Goal: Navigation & Orientation: Go to known website

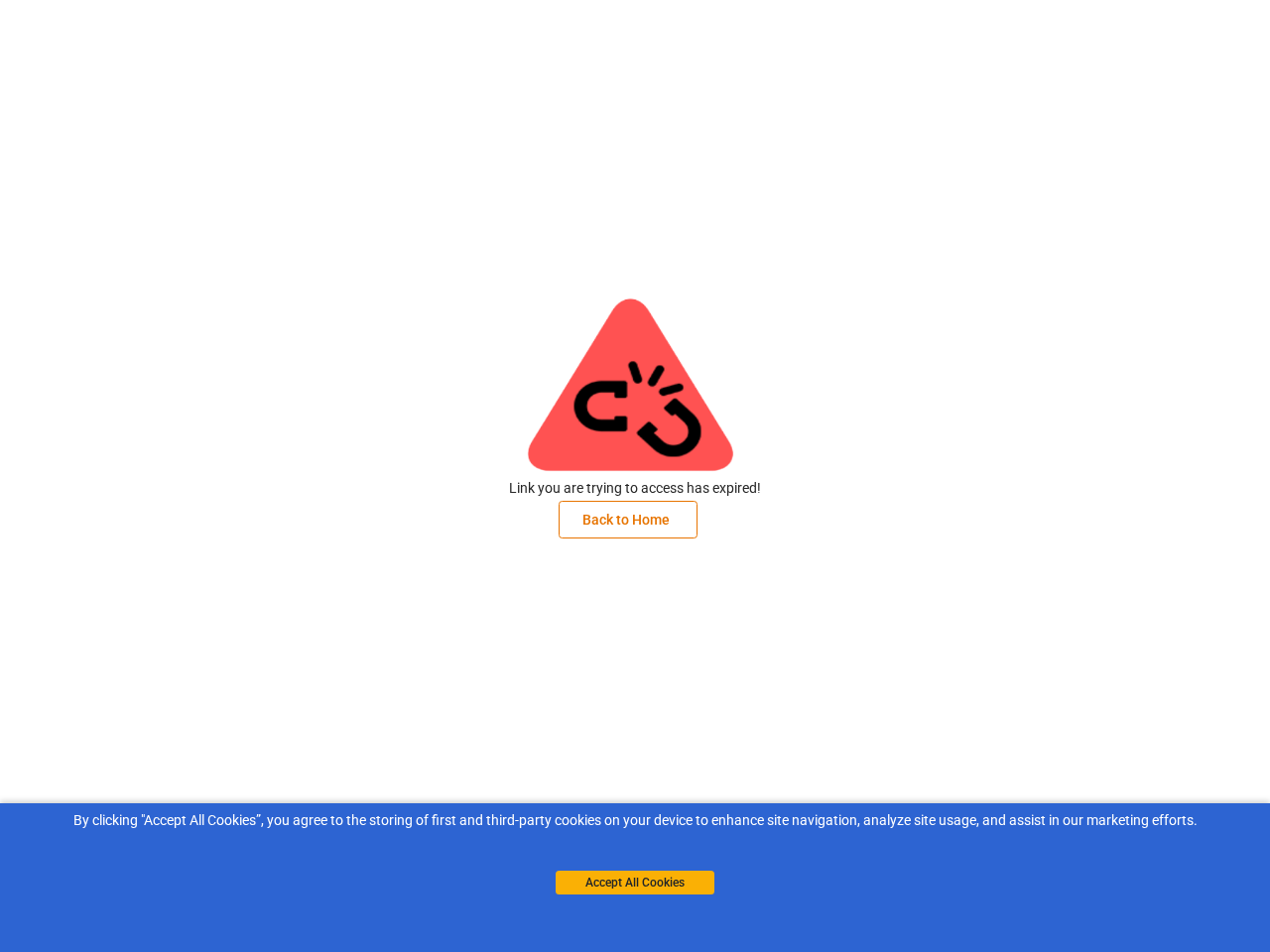
click at [635, 476] on img at bounding box center [620, 372] width 298 height 297
click at [628, 520] on button "Back to Home" at bounding box center [627, 520] width 139 height 38
click at [635, 882] on button "Accept All Cookies" at bounding box center [634, 882] width 159 height 24
